Goal: Transaction & Acquisition: Purchase product/service

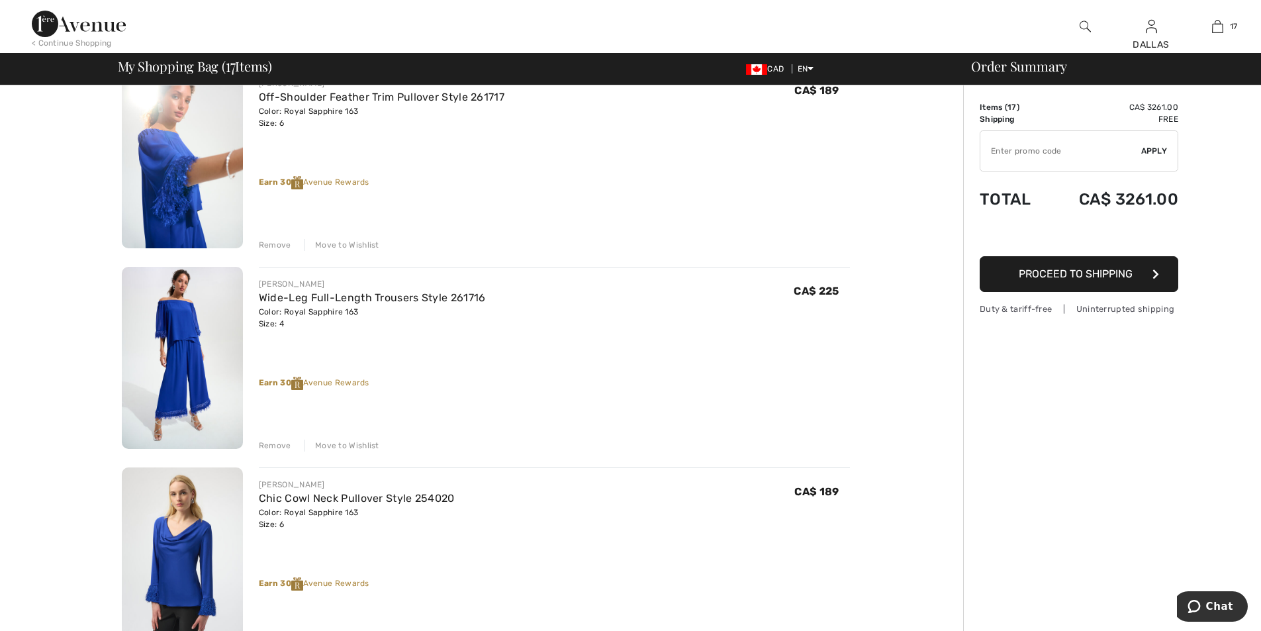
scroll to position [530, 0]
click at [288, 243] on div "Remove" at bounding box center [275, 244] width 32 height 12
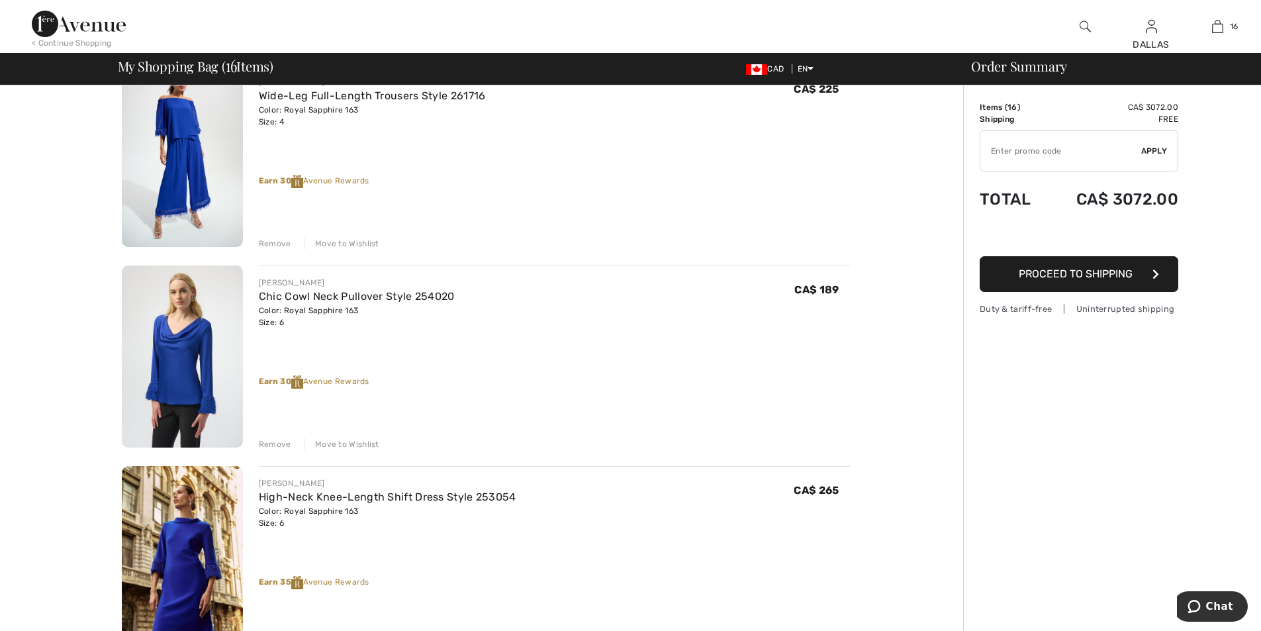
scroll to position [513, 0]
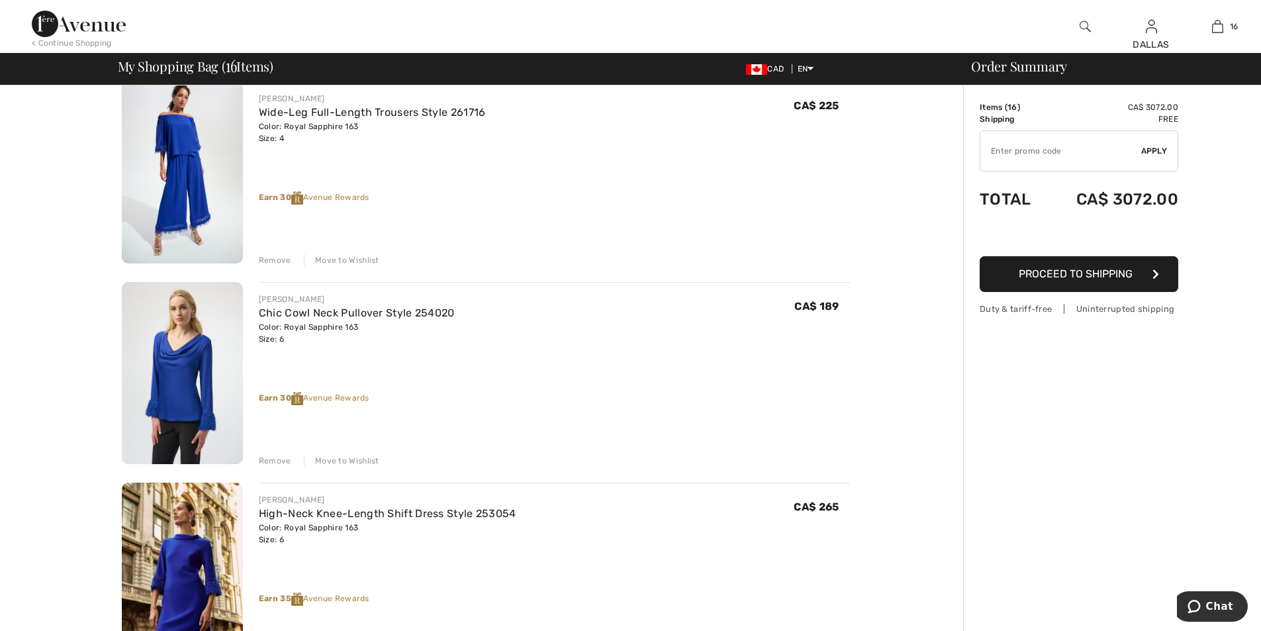
click at [274, 256] on div "Remove" at bounding box center [275, 260] width 32 height 12
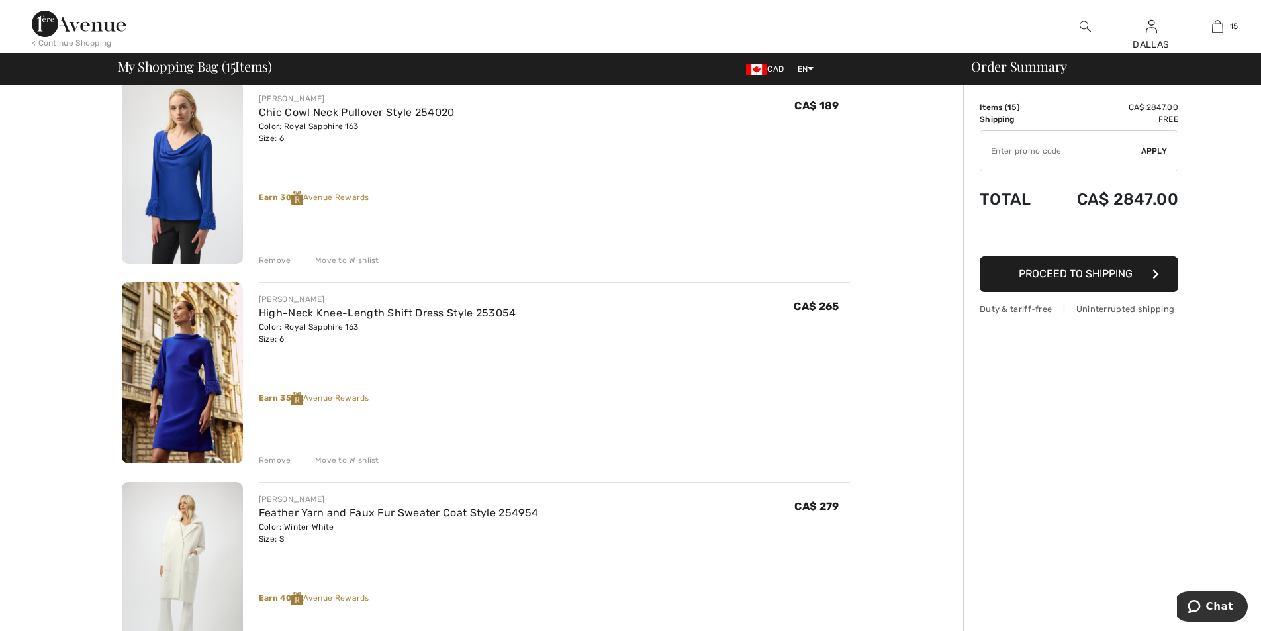
click at [273, 260] on div "Remove" at bounding box center [275, 260] width 32 height 12
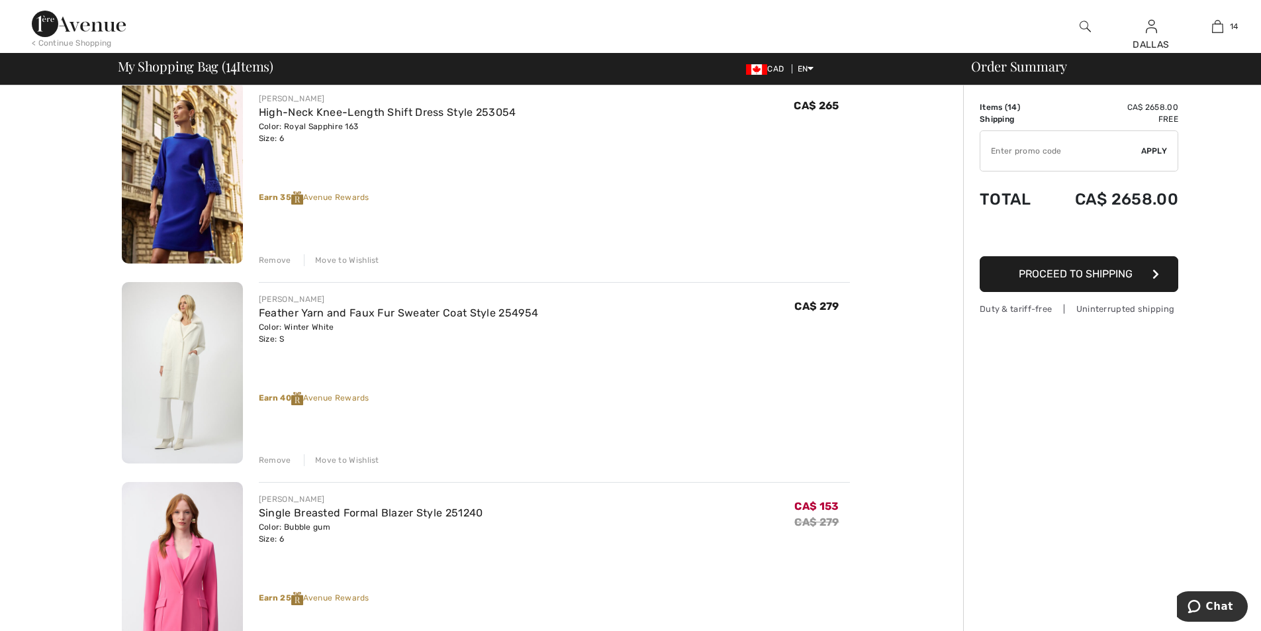
click at [274, 260] on div "Remove" at bounding box center [275, 260] width 32 height 12
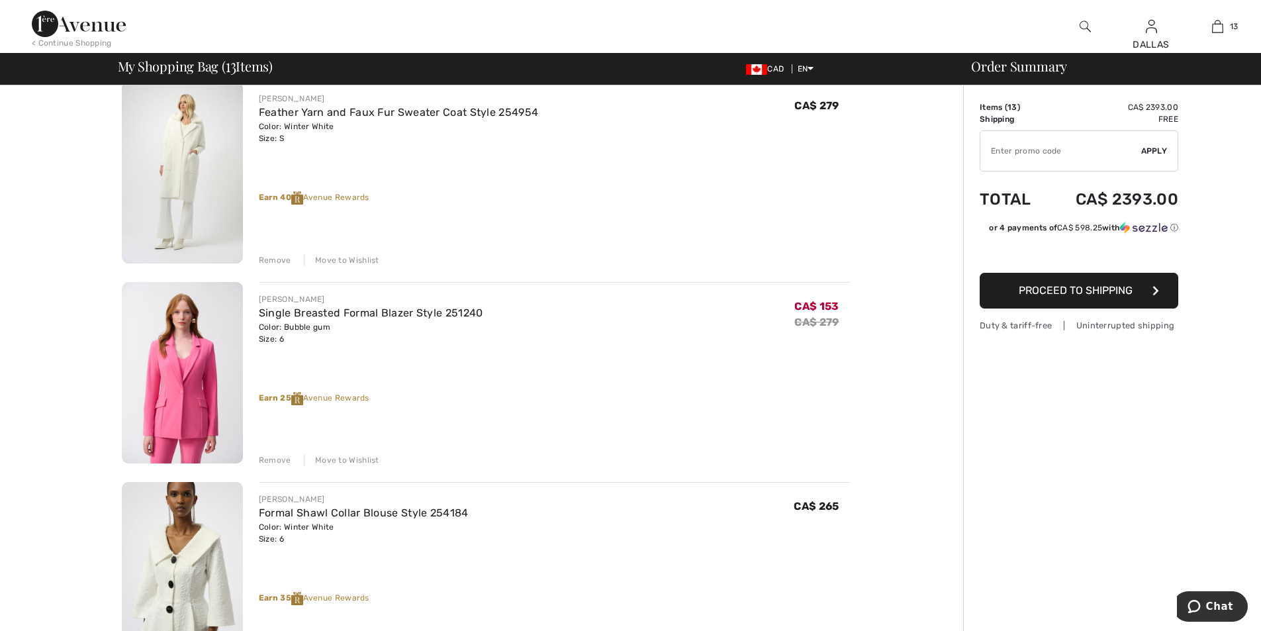
click at [279, 458] on div "Remove" at bounding box center [275, 460] width 32 height 12
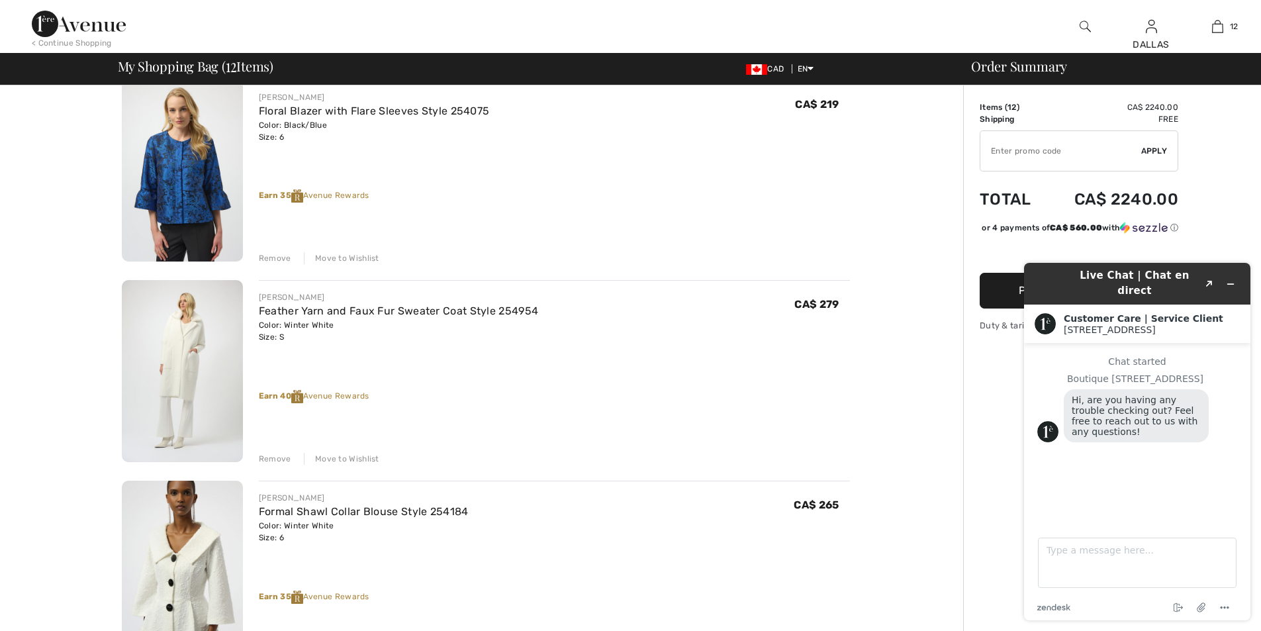
scroll to position [397, 0]
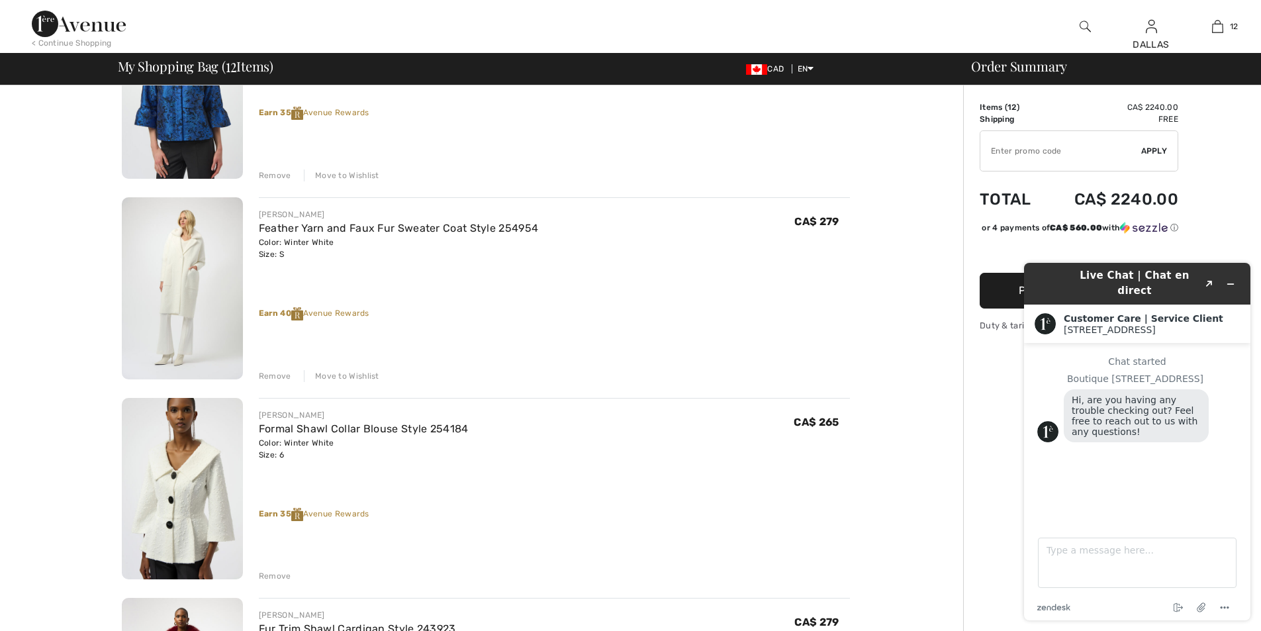
click at [279, 381] on div "Remove" at bounding box center [275, 376] width 32 height 12
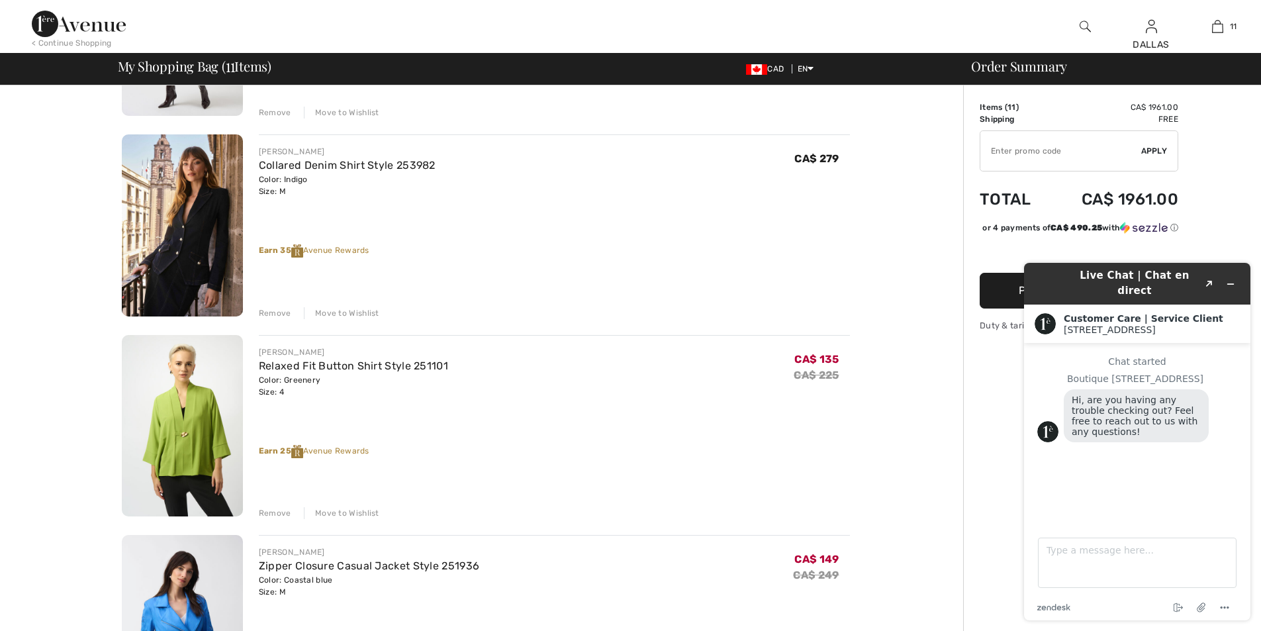
scroll to position [927, 0]
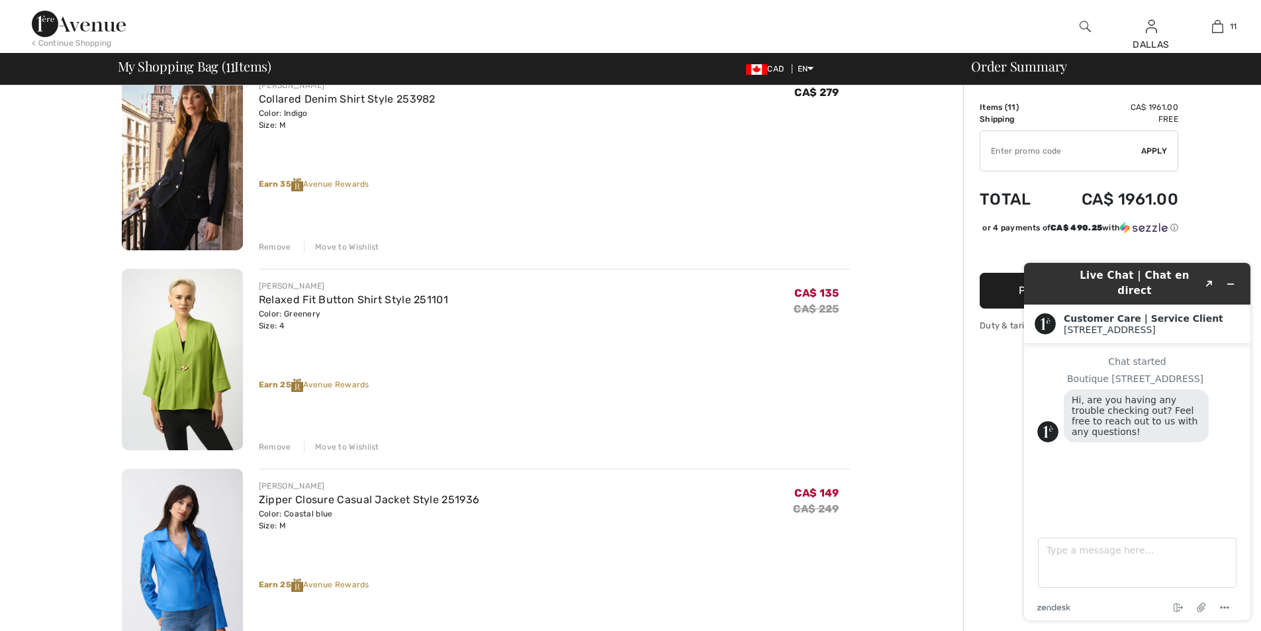
click at [281, 445] on div "Remove" at bounding box center [275, 447] width 32 height 12
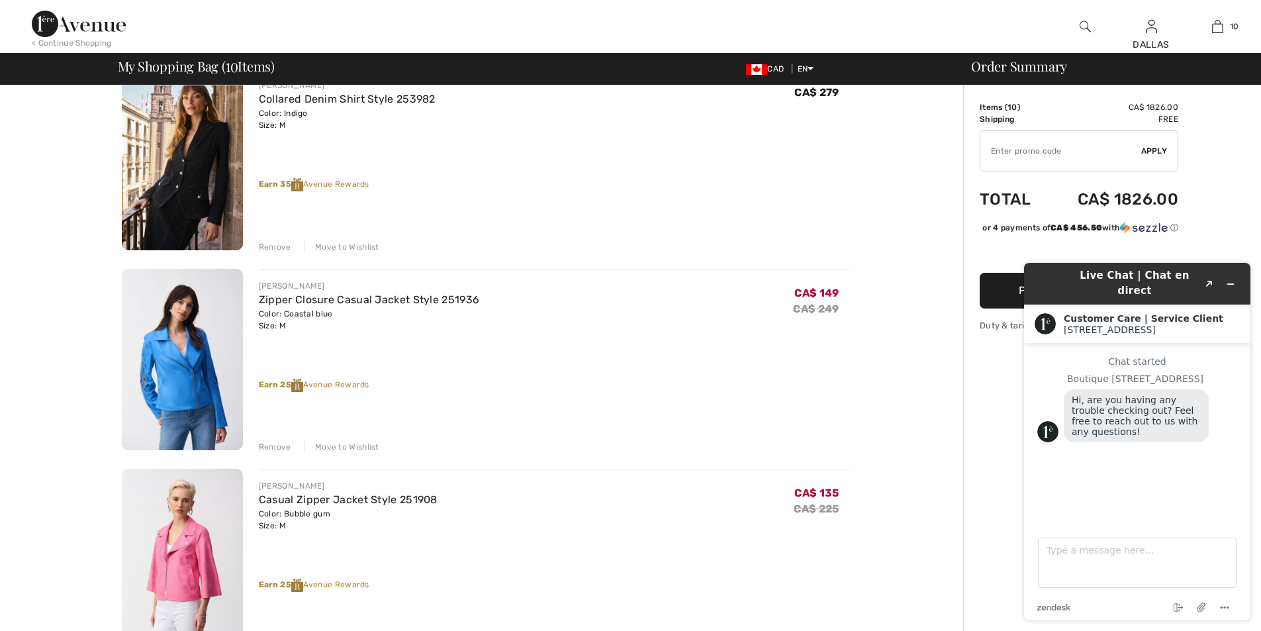
click at [280, 448] on div "Remove" at bounding box center [275, 447] width 32 height 12
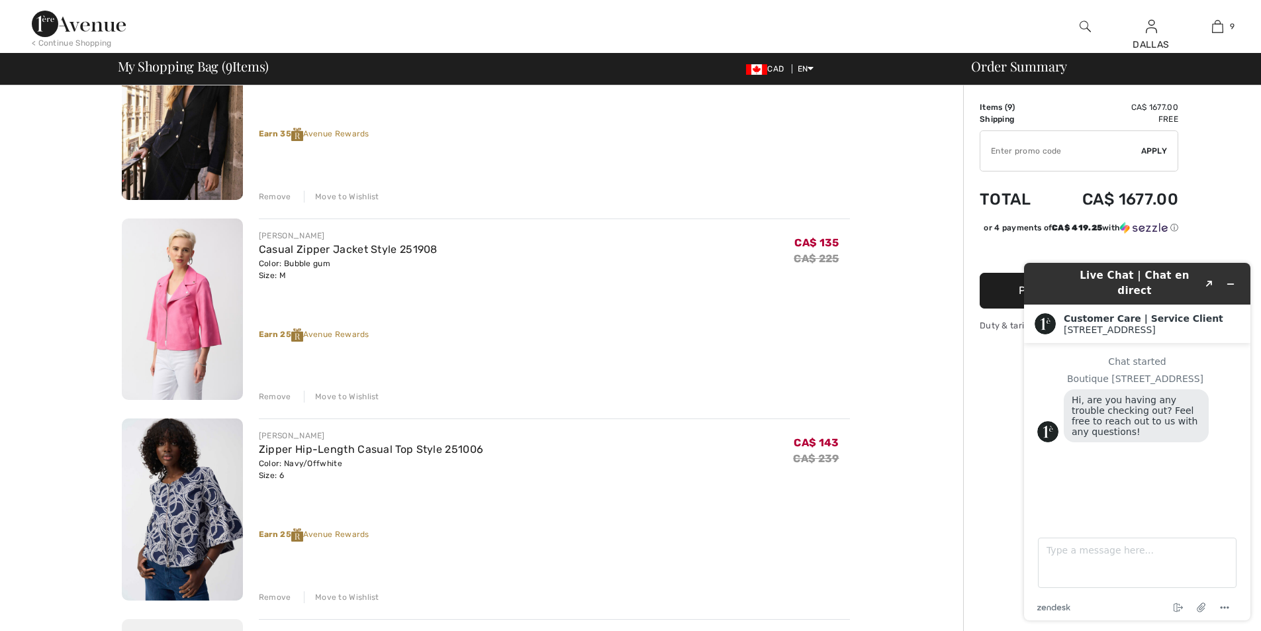
scroll to position [1059, 0]
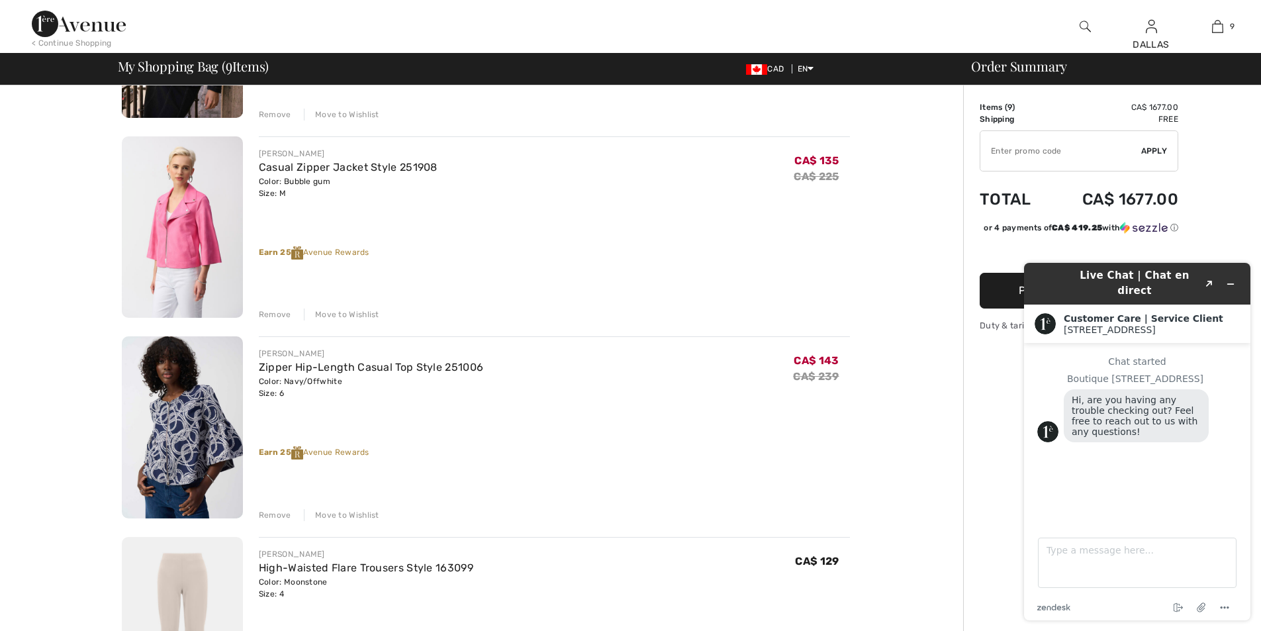
click at [276, 518] on div "Remove" at bounding box center [275, 515] width 32 height 12
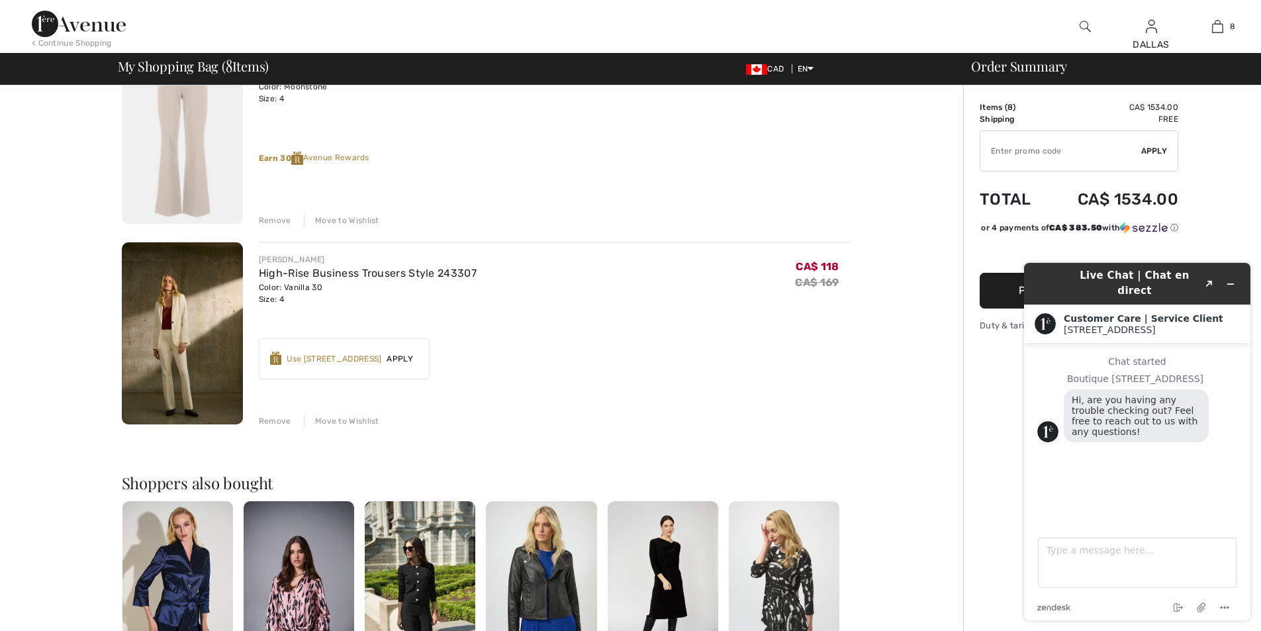
scroll to position [1390, 0]
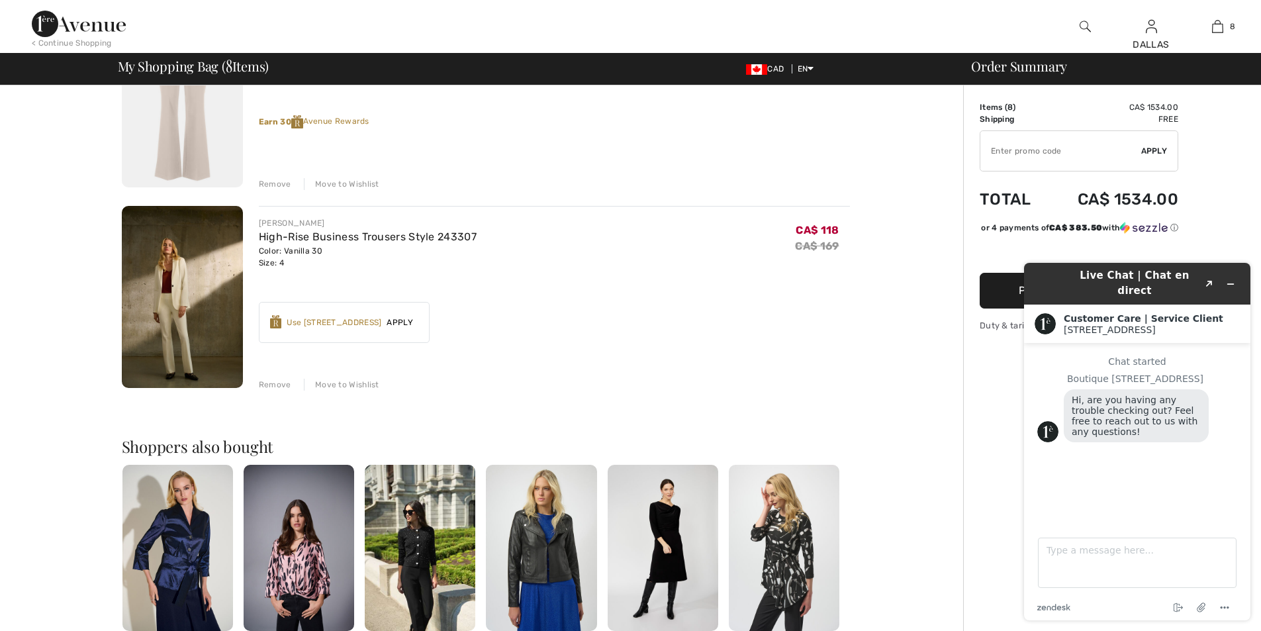
click at [273, 386] on div "Remove" at bounding box center [275, 385] width 32 height 12
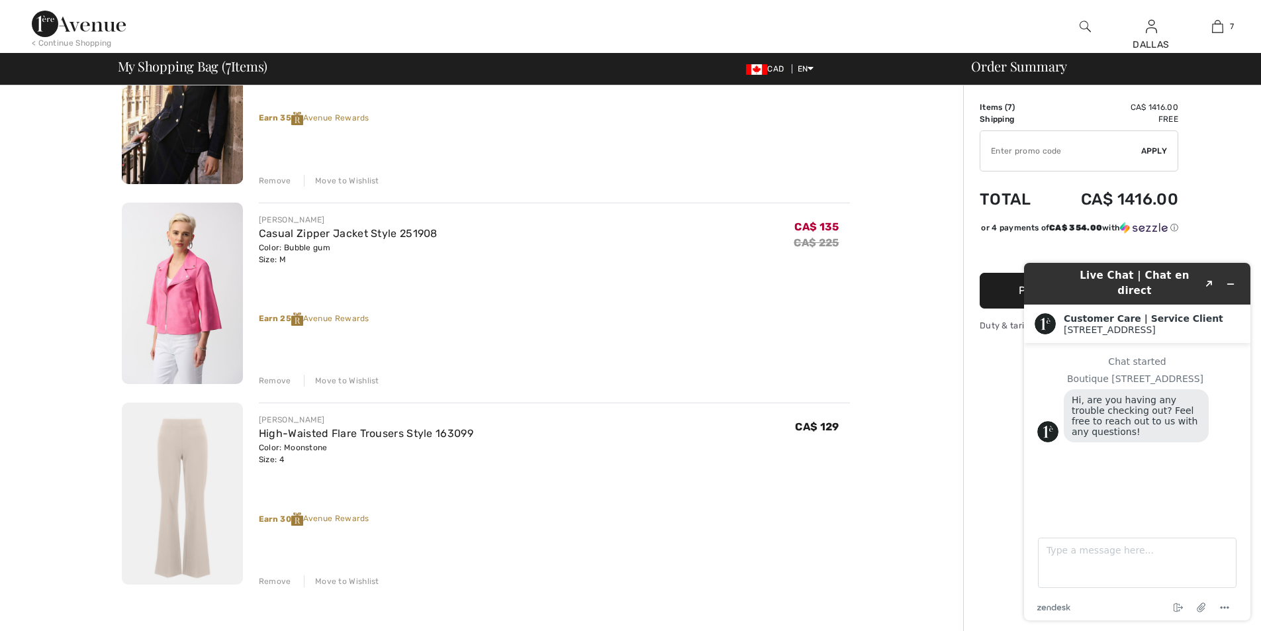
scroll to position [1059, 0]
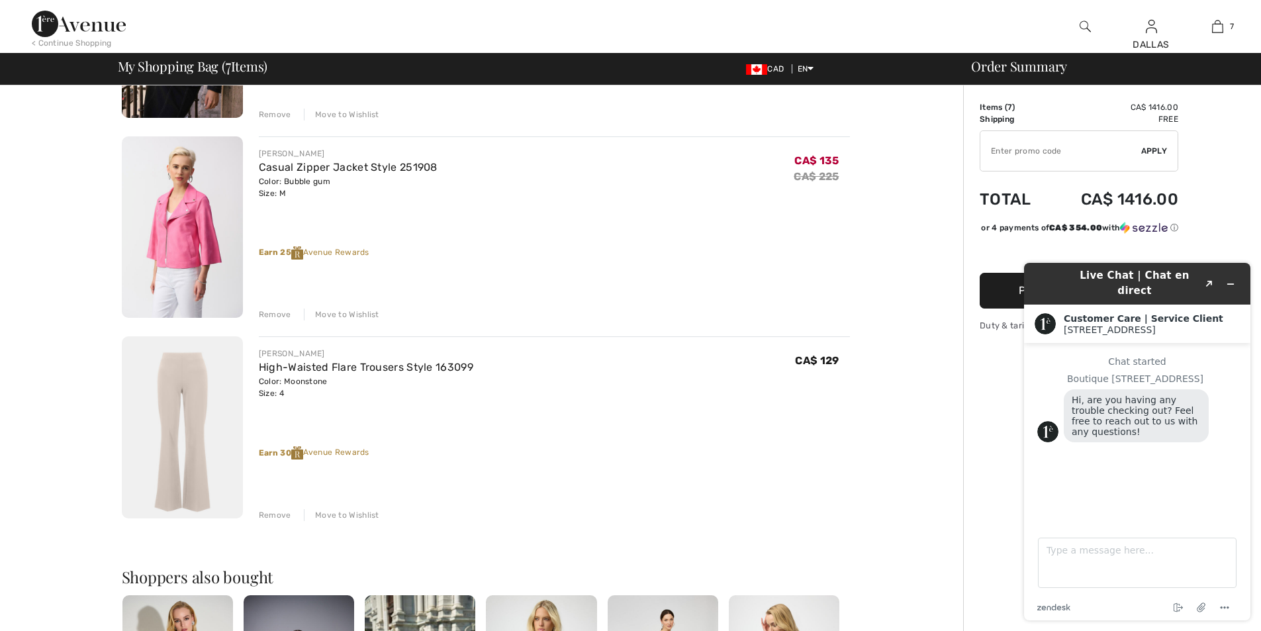
click at [277, 313] on div "Remove" at bounding box center [275, 315] width 32 height 12
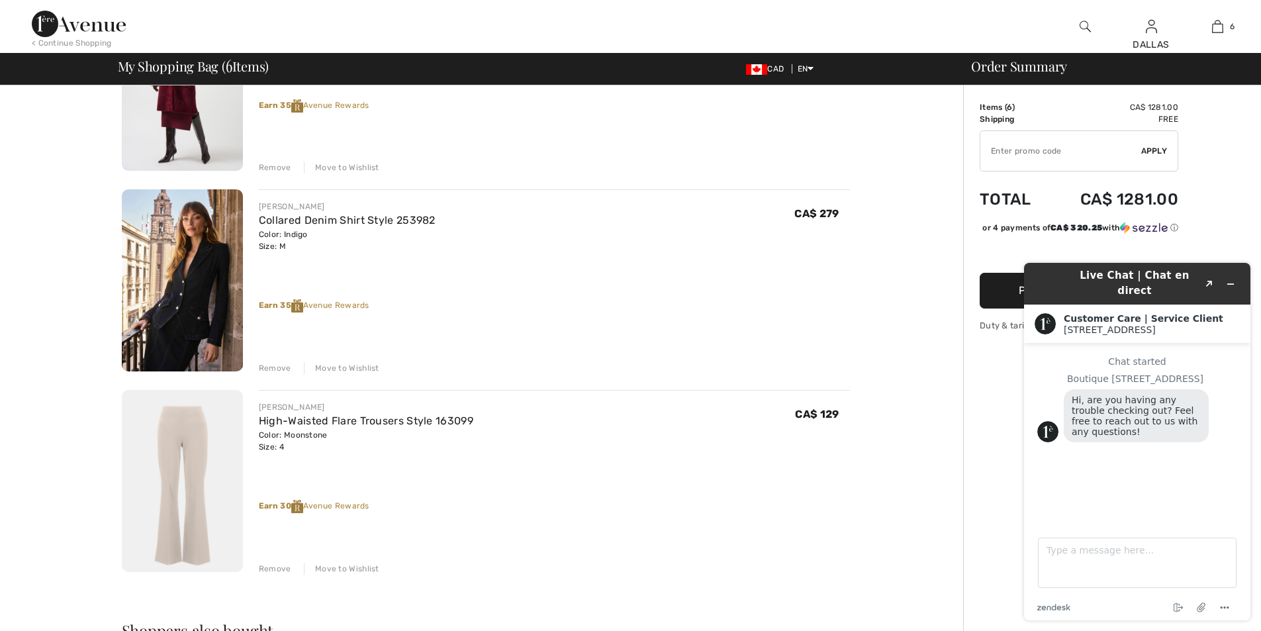
scroll to position [794, 0]
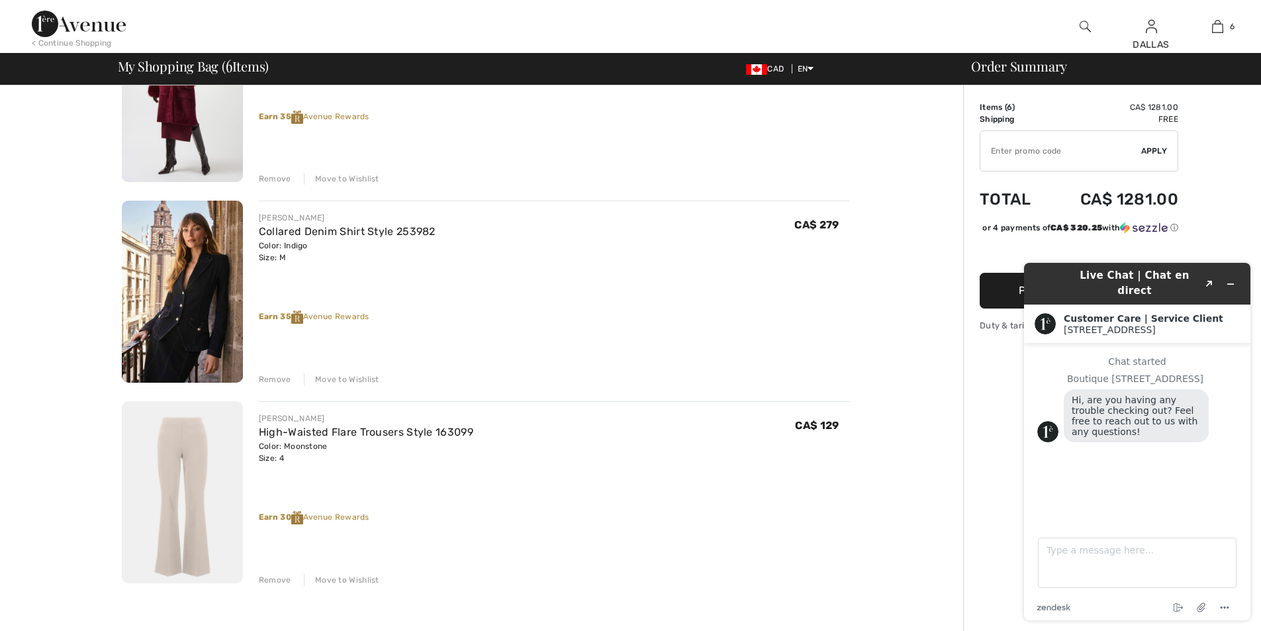
click at [278, 580] on div "Remove" at bounding box center [275, 580] width 32 height 12
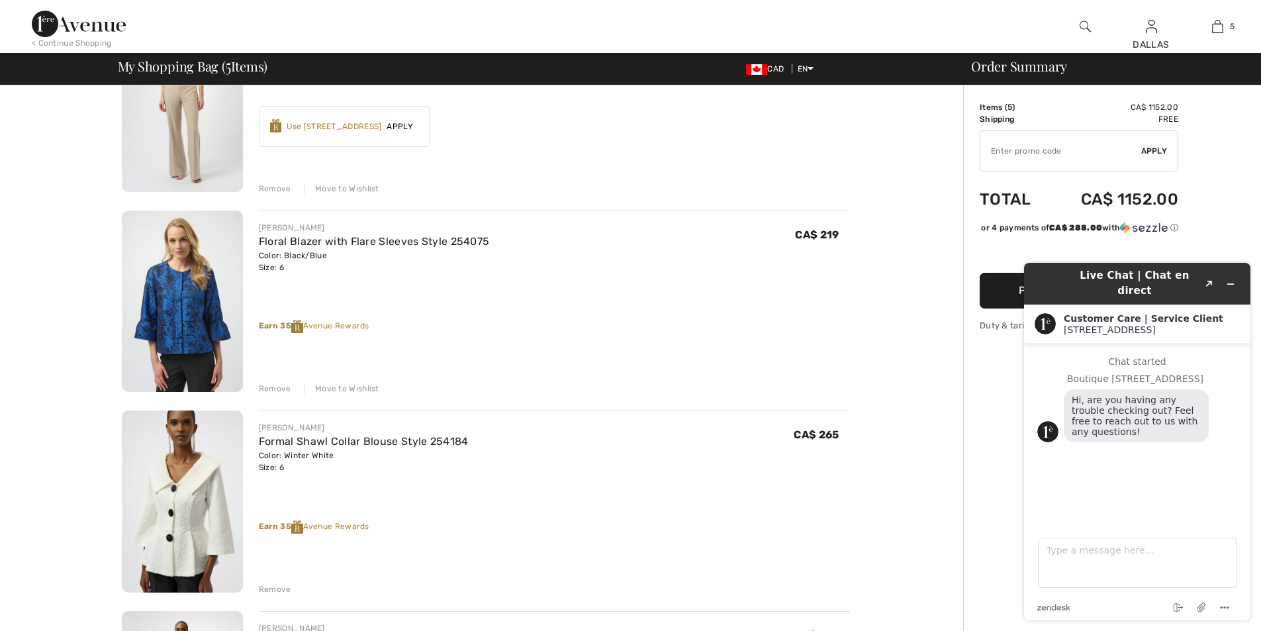
scroll to position [199, 0]
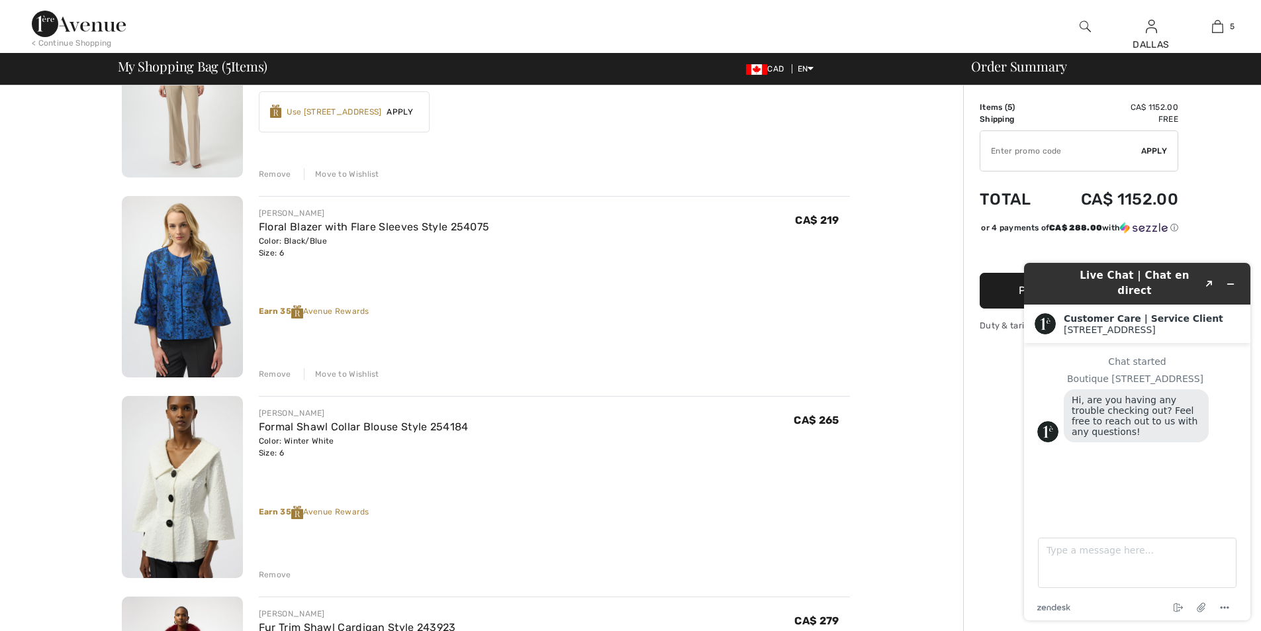
click at [211, 323] on img at bounding box center [182, 287] width 121 height 182
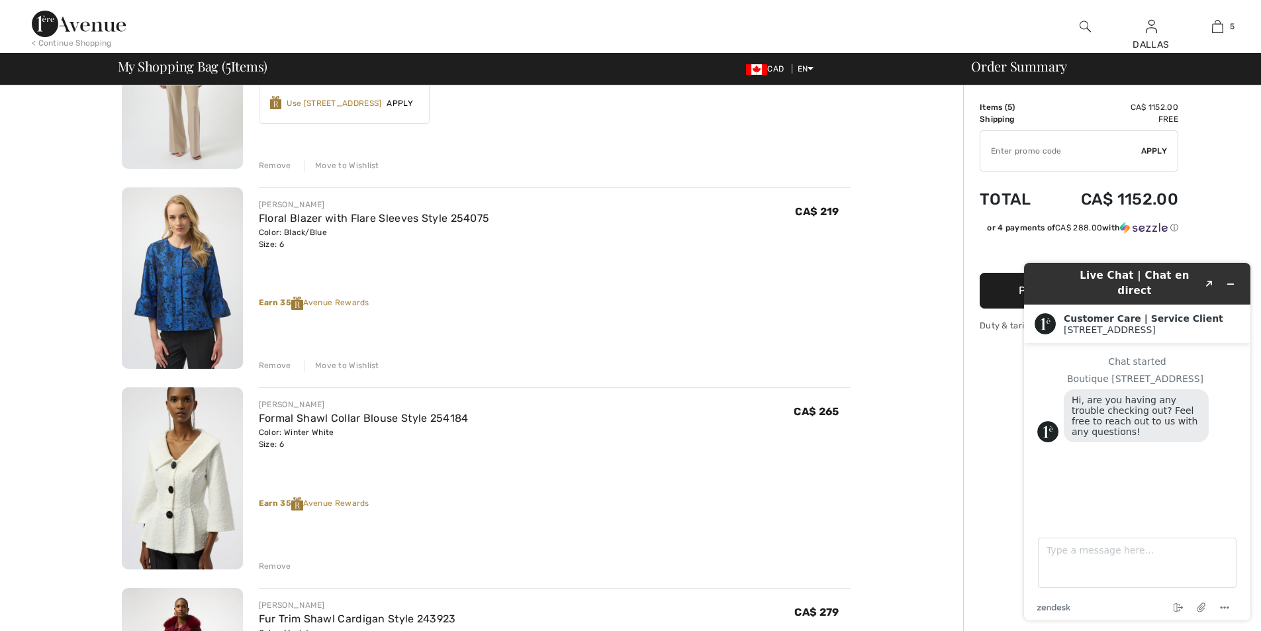
click at [226, 536] on img at bounding box center [182, 478] width 121 height 182
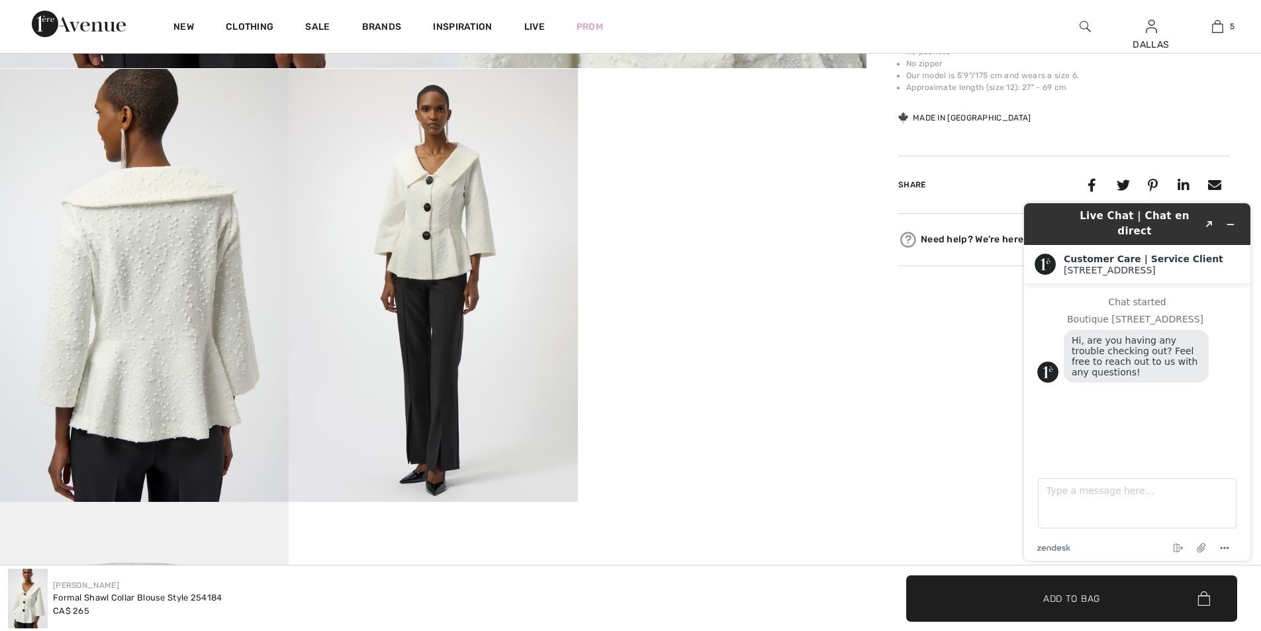
scroll to position [662, 0]
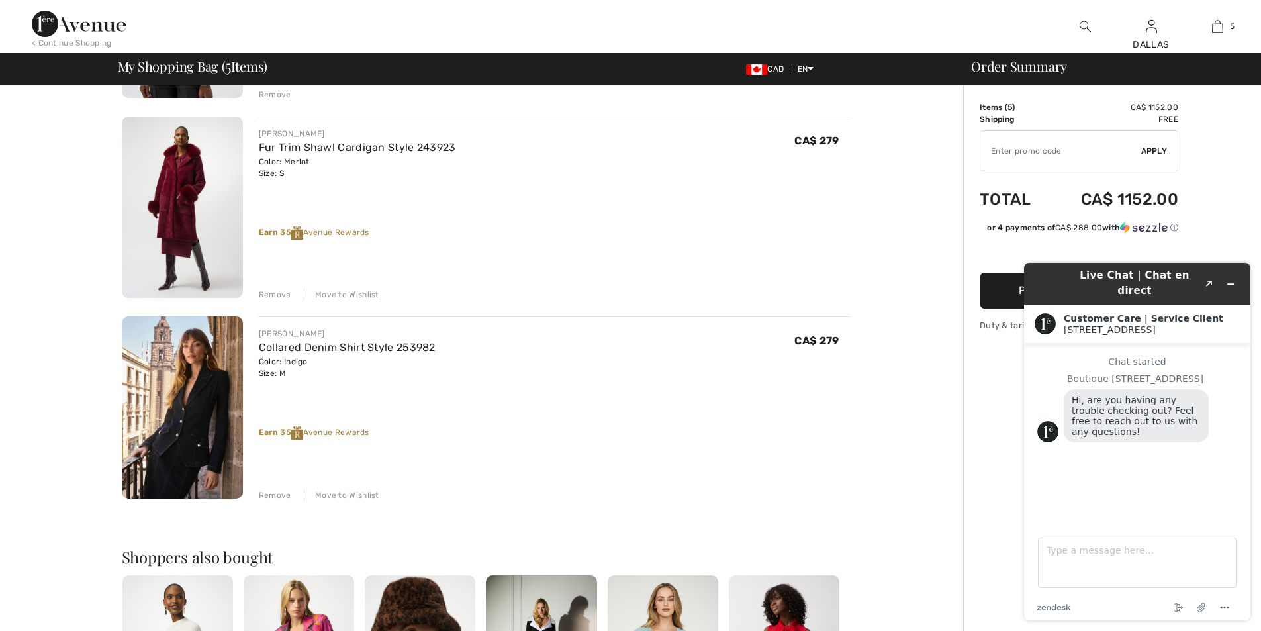
scroll to position [679, 0]
click at [126, 377] on img at bounding box center [182, 407] width 121 height 182
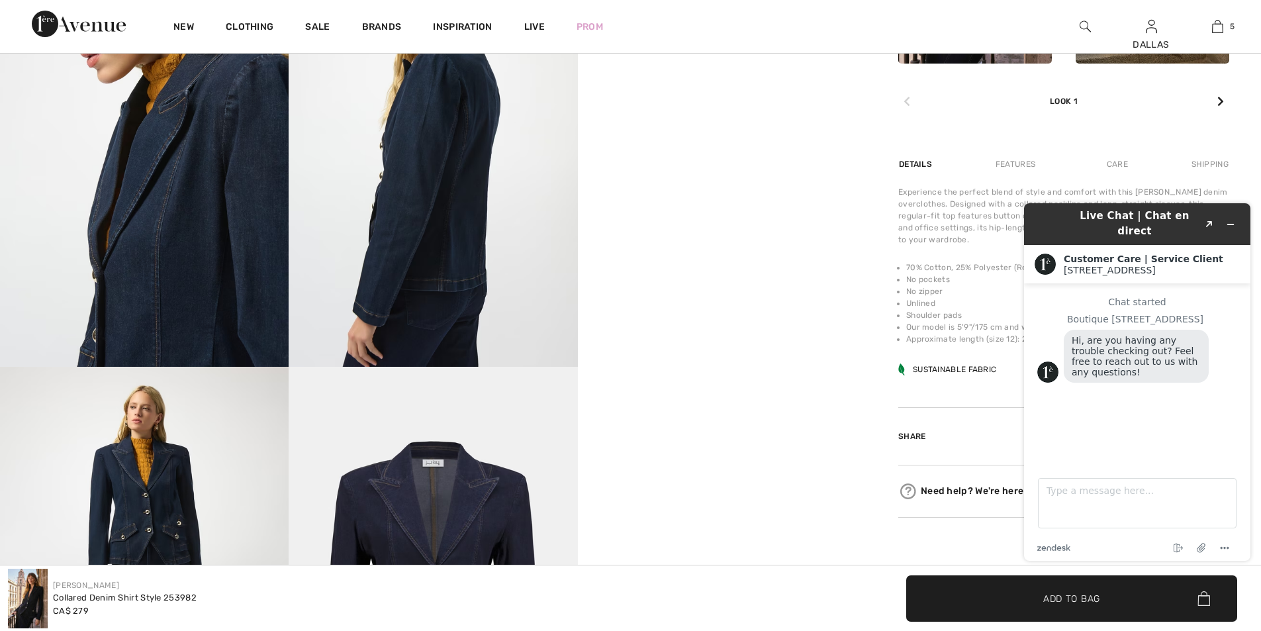
scroll to position [794, 0]
